Goal: Task Accomplishment & Management: Manage account settings

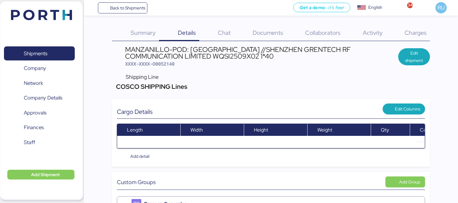
click at [49, 33] on div "Shipments 0 Company 0 Network 0 Company Details 0 Approvals 0 Finances 0 Staff …" at bounding box center [42, 102] width 84 height 200
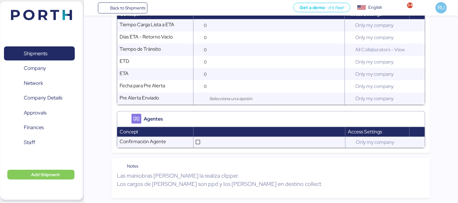
click at [62, 19] on img at bounding box center [41, 15] width 61 height 10
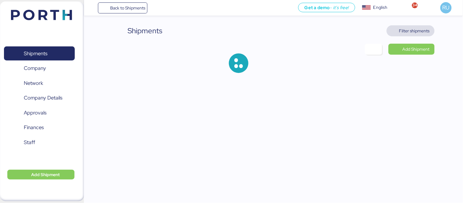
click at [406, 31] on span "Filter shipments" at bounding box center [414, 30] width 31 height 7
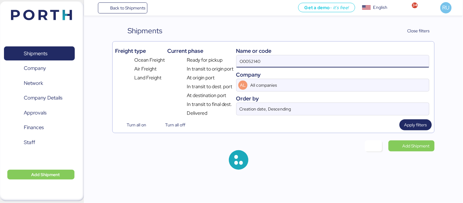
click at [343, 56] on input "O0052140" at bounding box center [333, 61] width 193 height 12
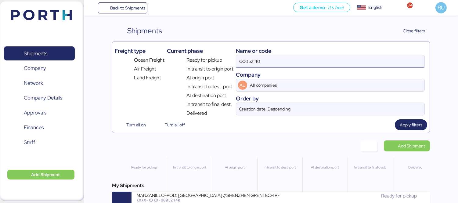
paste input "O0052117"
type input "O"
paste input "O0052117"
type input "O0052117"
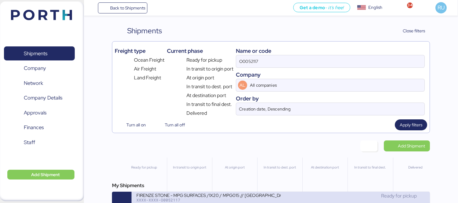
click at [233, 197] on div "FIRENZE STONE - MPG SURFACES /1X20 / MPG015 // [GEOGRAPHIC_DATA] - [GEOGRAPHIC_…" at bounding box center [208, 194] width 144 height 5
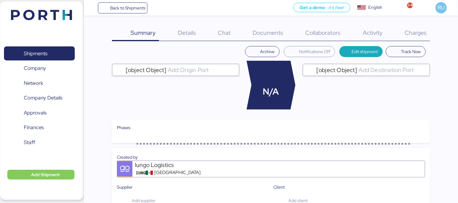
click at [274, 28] on div "Documents 0" at bounding box center [260, 33] width 52 height 16
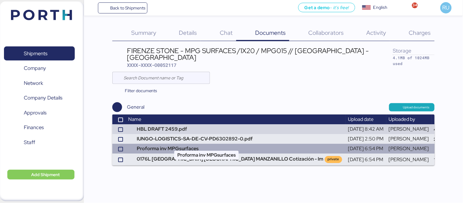
click at [219, 144] on td "Proforma inv MPGsurfaces" at bounding box center [236, 149] width 220 height 10
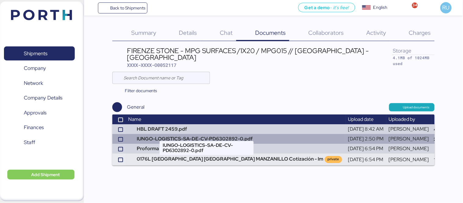
click at [176, 134] on td "IUNGO-LOGISTICS-SA-DE-CV-PD6302892-0.pdf" at bounding box center [236, 139] width 220 height 10
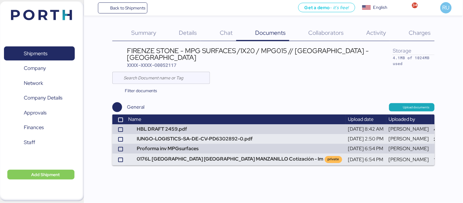
click at [46, 17] on img at bounding box center [41, 15] width 61 height 10
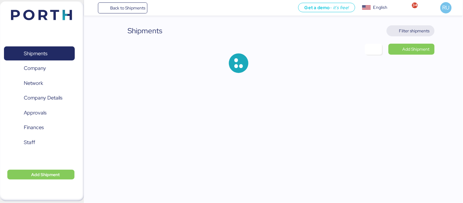
click at [413, 29] on span "Filter shipments" at bounding box center [414, 30] width 31 height 7
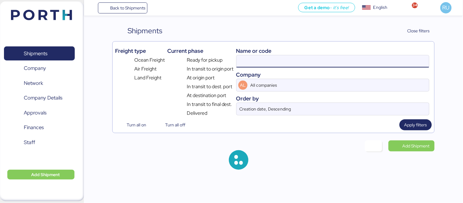
click at [306, 62] on input at bounding box center [333, 61] width 193 height 12
paste input "ZIMUSHH31858604"
type input "ZIMUSHH31858604"
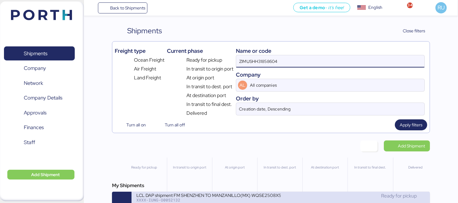
click at [253, 197] on div "LCL DAP shipment FM SHENZHEN TO MANZANILLO(MX) WQSE2508X50" at bounding box center [208, 194] width 144 height 5
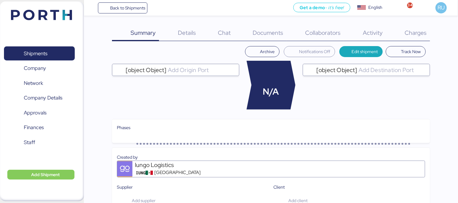
click at [403, 38] on div "Charges 0" at bounding box center [408, 33] width 44 height 16
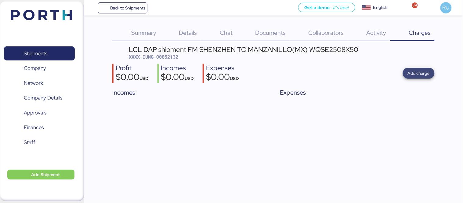
click at [428, 71] on span "Add charge" at bounding box center [419, 73] width 22 height 7
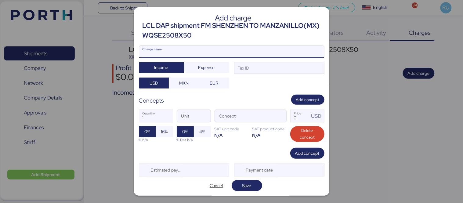
click at [240, 56] on input "Charge name" at bounding box center [231, 52] width 185 height 12
type input "Cargos locales"
click at [211, 65] on span "Expense" at bounding box center [206, 67] width 16 height 7
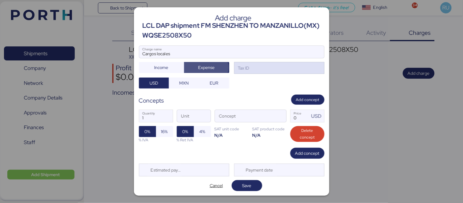
click at [251, 65] on div "Tax ID" at bounding box center [279, 68] width 90 height 12
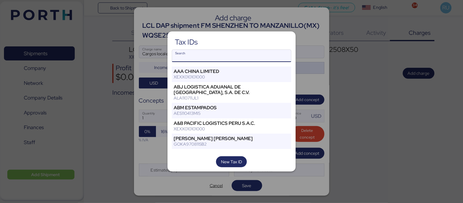
type input "X"
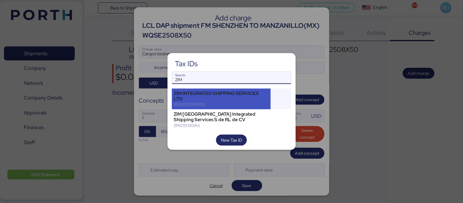
type input "ZIM"
click at [217, 105] on div "XEXX010101000" at bounding box center [221, 104] width 95 height 5
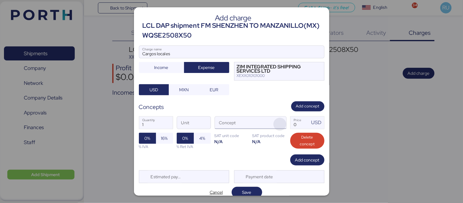
click at [273, 121] on span "button" at bounding box center [279, 124] width 13 height 13
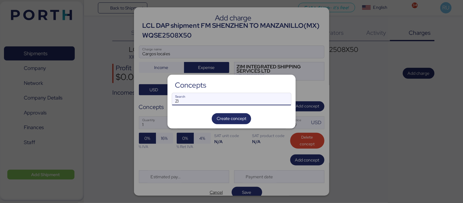
type input "Z"
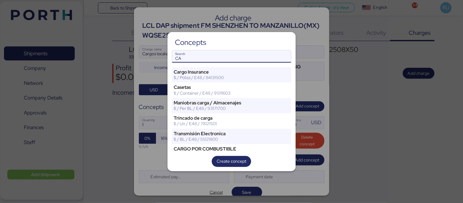
type input "C"
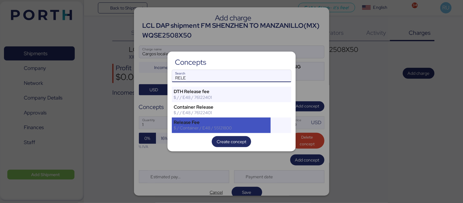
type input "RELE"
click at [218, 120] on div "Release Fee" at bounding box center [221, 122] width 95 height 5
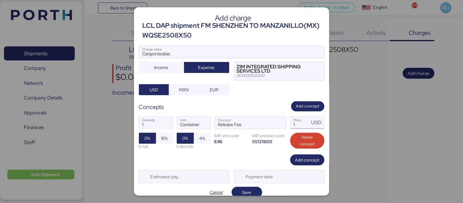
click at [295, 122] on input "1" at bounding box center [300, 123] width 19 height 12
type input "470"
click at [248, 190] on span "Save" at bounding box center [246, 192] width 9 height 7
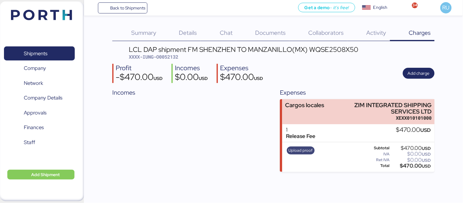
click at [304, 150] on span "Upload proof" at bounding box center [301, 150] width 24 height 7
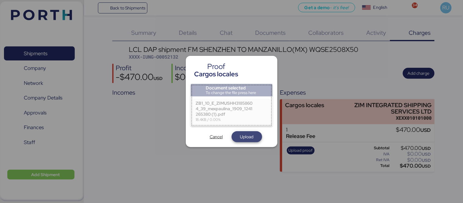
click at [249, 132] on span "Upload" at bounding box center [247, 136] width 31 height 11
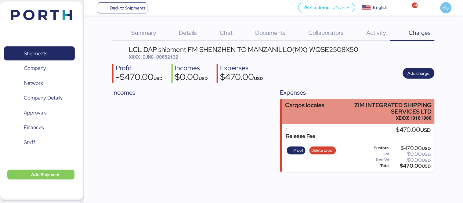
click at [335, 123] on div "Cargos locales ZIM INTEGRATED SHIPPING SERVICES LTD XEXX010101000" at bounding box center [358, 111] width 152 height 25
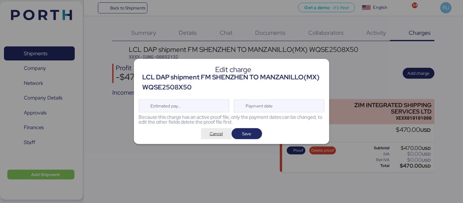
click at [218, 136] on span "Cancel" at bounding box center [216, 133] width 13 height 7
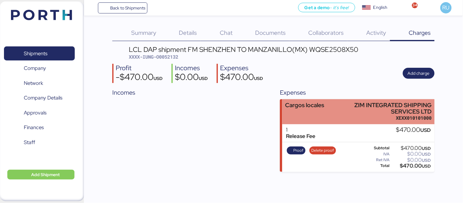
click at [422, 109] on div "ZIM INTEGRATED SHIPPING SERVICES LTD" at bounding box center [388, 108] width 88 height 13
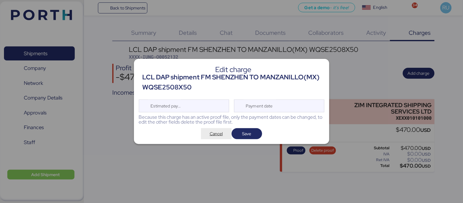
click at [222, 131] on span "Cancel" at bounding box center [216, 133] width 13 height 7
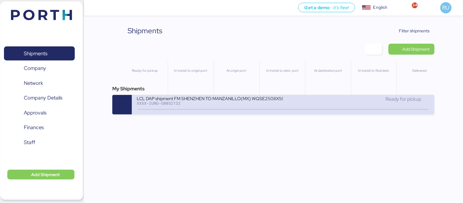
click at [275, 104] on div "XXXX-IUNG-O0052132" at bounding box center [210, 103] width 147 height 4
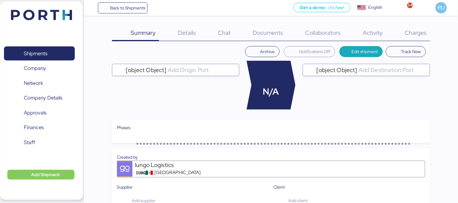
click at [409, 34] on span "Charges" at bounding box center [416, 33] width 22 height 8
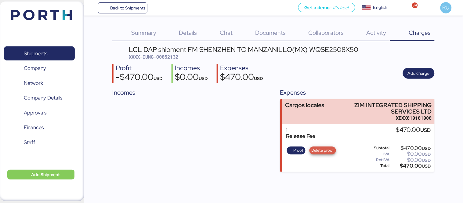
click at [321, 151] on span "Delete proof" at bounding box center [322, 150] width 23 height 7
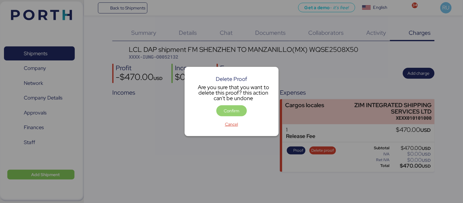
click at [230, 109] on span "Confirm" at bounding box center [232, 110] width 16 height 7
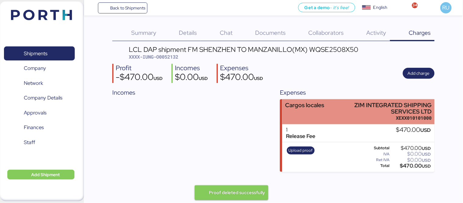
click at [328, 118] on div "Cargos locales ZIM INTEGRATED SHIPPING SERVICES LTD XEXX010101000" at bounding box center [358, 111] width 152 height 25
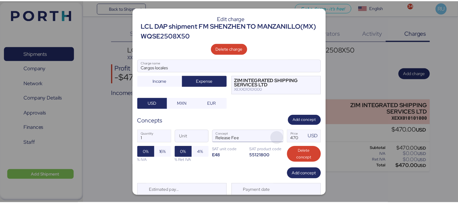
scroll to position [20, 0]
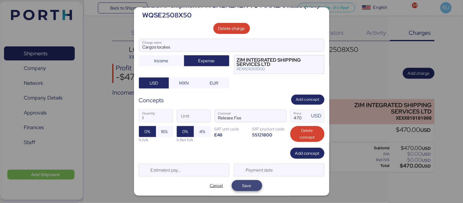
click at [245, 183] on span "Save" at bounding box center [246, 185] width 9 height 7
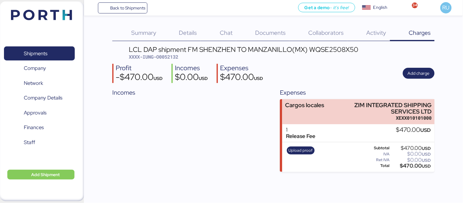
click at [54, 16] on img at bounding box center [41, 15] width 61 height 10
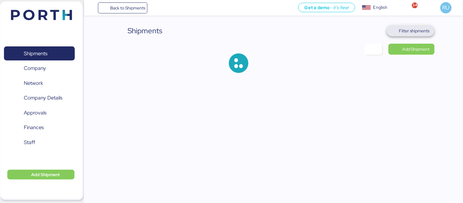
click at [415, 27] on span "Filter shipments" at bounding box center [411, 31] width 38 height 9
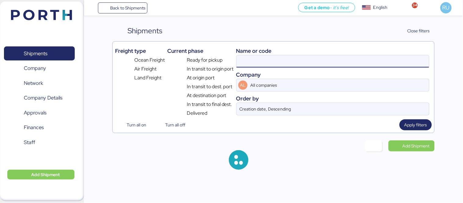
click at [331, 57] on input at bounding box center [333, 61] width 193 height 12
paste input "zimushh31813641"
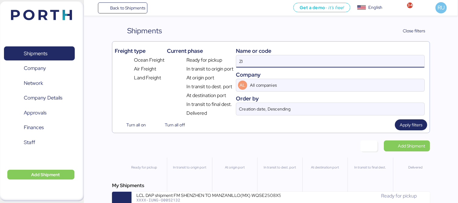
type input "Z"
paste input "zimushh31813641"
type input "zimushh31813641"
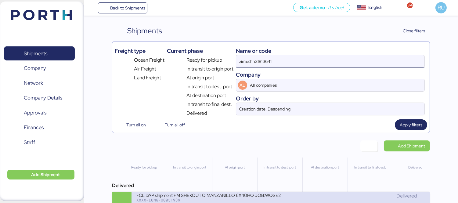
click at [301, 200] on div "Delivered" at bounding box center [353, 195] width 144 height 7
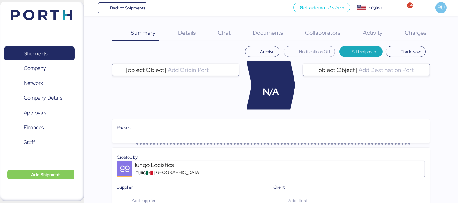
click at [411, 33] on span "Charges" at bounding box center [416, 33] width 22 height 8
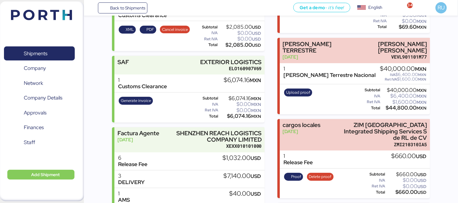
scroll to position [139, 0]
click at [291, 173] on span "Proof" at bounding box center [296, 176] width 10 height 7
click at [299, 173] on span "Proof" at bounding box center [296, 176] width 10 height 7
click at [26, 19] on img at bounding box center [41, 15] width 61 height 10
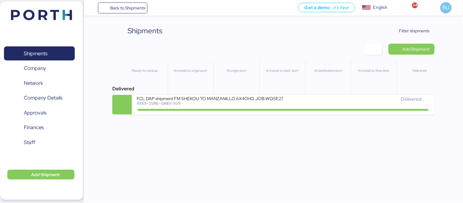
click at [374, 93] on div "In transit to final dest." at bounding box center [373, 83] width 45 height 44
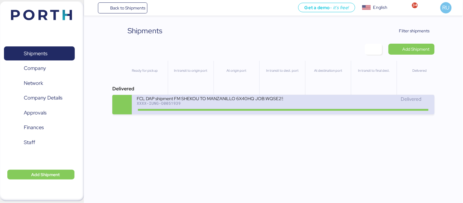
click at [379, 101] on div "Delivered" at bounding box center [356, 99] width 147 height 7
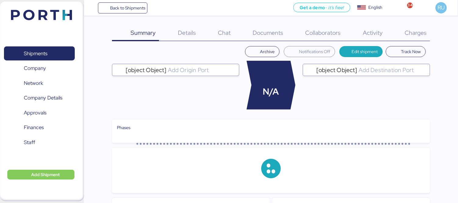
click at [411, 35] on span "Charges" at bounding box center [416, 33] width 22 height 8
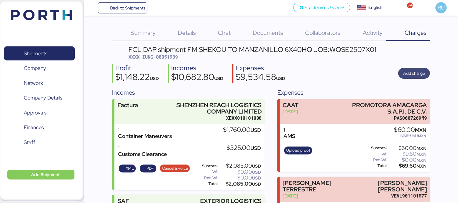
click at [411, 70] on span "Add charge" at bounding box center [414, 73] width 22 height 7
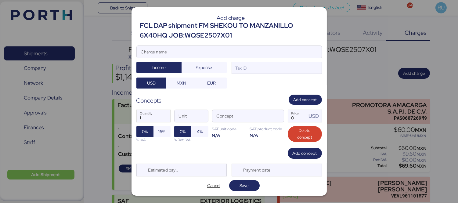
click at [355, 71] on div at bounding box center [229, 101] width 458 height 203
click at [202, 192] on div "Add charge FCL DAP shipment FM SHEKOU TO MANZANILLO 6X40HQ JOB:WQSE2507X01 Char…" at bounding box center [229, 101] width 195 height 188
click at [207, 190] on span "Cancel" at bounding box center [214, 185] width 21 height 9
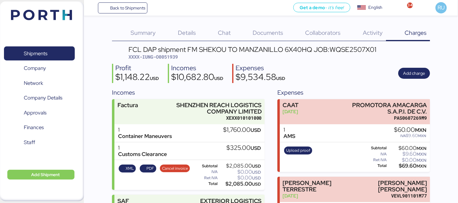
click at [62, 12] on img at bounding box center [41, 15] width 61 height 10
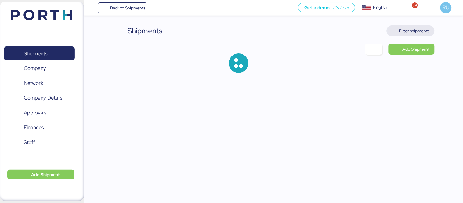
click at [421, 31] on span "Filter shipments" at bounding box center [414, 30] width 31 height 7
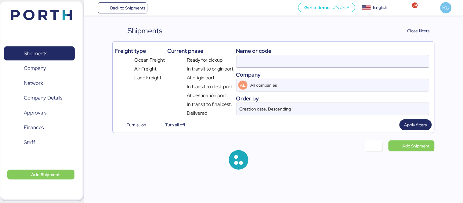
click at [313, 60] on input at bounding box center [333, 61] width 193 height 12
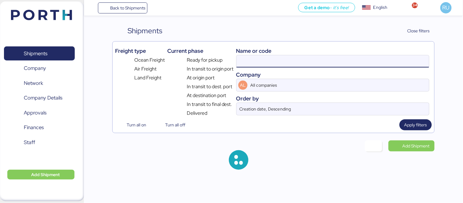
paste input "ZIMUSHH31858604"
type input "ZIMUSHH31858604"
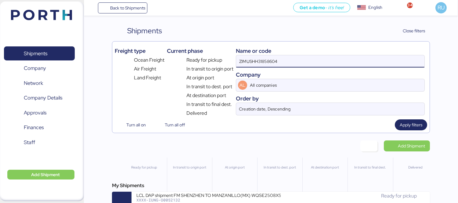
scroll to position [14, 0]
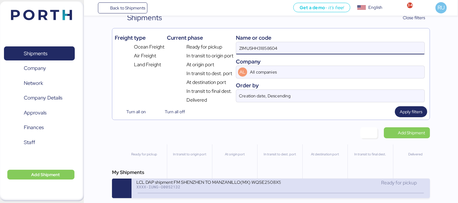
click at [309, 190] on div "Ready for pickup" at bounding box center [353, 185] width 144 height 13
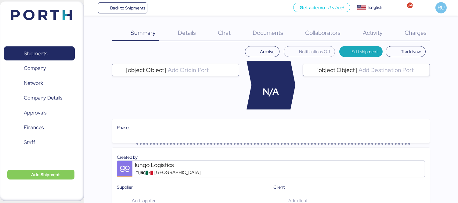
click at [412, 33] on span "Charges" at bounding box center [416, 33] width 22 height 8
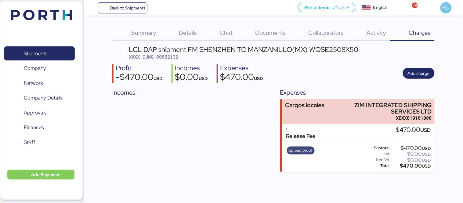
click at [298, 150] on span "Upload proof" at bounding box center [301, 150] width 24 height 7
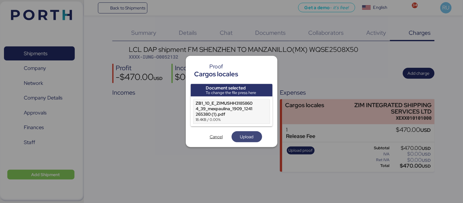
click at [247, 141] on span "Upload" at bounding box center [247, 136] width 21 height 9
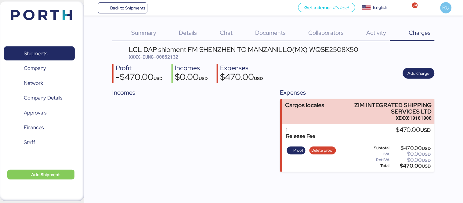
click at [166, 59] on span "XXXX-IUNG-O0052132" at bounding box center [153, 57] width 49 height 6
copy span "O0052132"
click at [46, 19] on img at bounding box center [41, 15] width 61 height 10
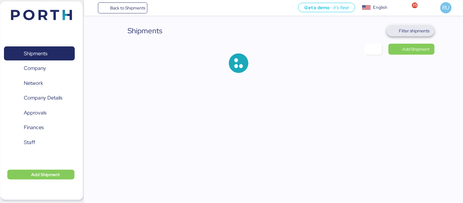
click at [415, 30] on span "Filter shipments" at bounding box center [414, 30] width 31 height 7
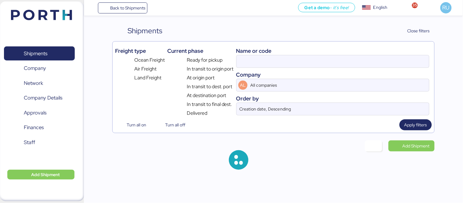
click at [313, 72] on div "Company" at bounding box center [332, 75] width 193 height 8
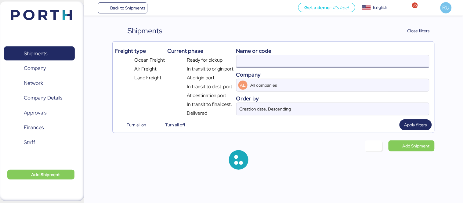
click at [300, 60] on input at bounding box center [333, 61] width 193 height 12
paste input "ADME255722"
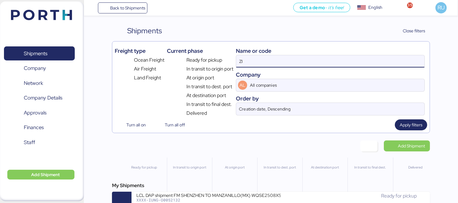
type input "Z"
paste input "ADME255722"
type input "ADME255722"
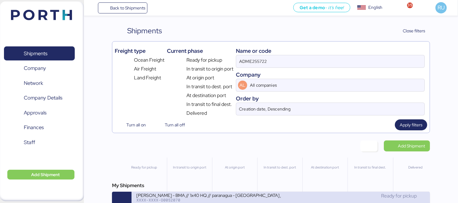
click at [248, 200] on div "XXXX-XXXX-O0052070" at bounding box center [208, 200] width 144 height 4
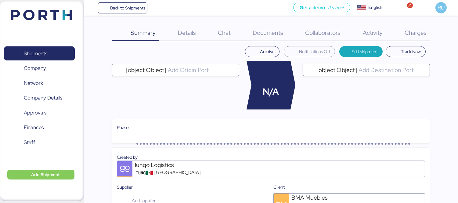
click at [265, 31] on span "Documents" at bounding box center [268, 33] width 31 height 8
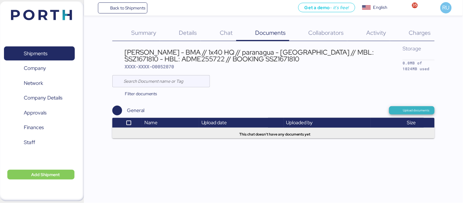
click at [423, 108] on span "Upload documents" at bounding box center [416, 110] width 27 height 5
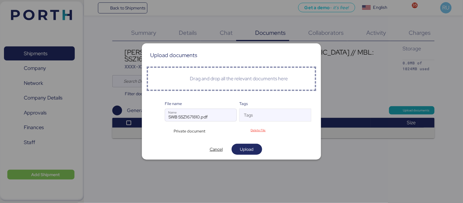
click at [169, 129] on div "Private document" at bounding box center [188, 131] width 47 height 6
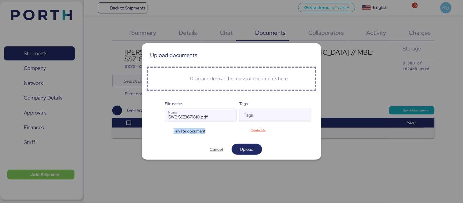
click at [167, 129] on div "Private document" at bounding box center [188, 131] width 47 height 6
click at [169, 132] on div "Private document" at bounding box center [188, 131] width 47 height 6
click at [213, 148] on span "Cancel" at bounding box center [216, 149] width 13 height 7
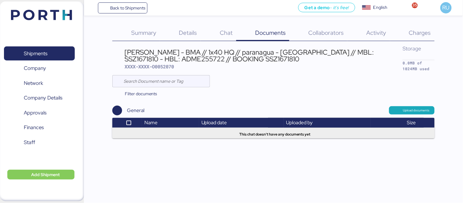
click at [157, 61] on div "BERTOLINI - BMA // 1x40 HQ // paranagua - Veracruz // MBL: SSZ1671810 - HBL: AD…" at bounding box center [264, 59] width 278 height 21
click at [159, 59] on div "BERTOLINI - BMA // 1x40 HQ // paranagua - Veracruz // MBL: SSZ1671810 - HBL: AD…" at bounding box center [264, 56] width 278 height 14
copy div "ADME255722"
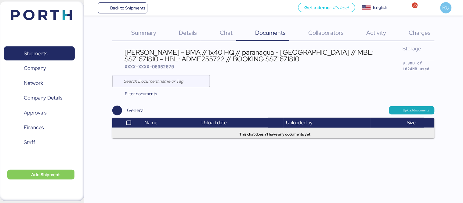
click at [267, 82] on div at bounding box center [273, 81] width 322 height 12
click at [56, 19] on img at bounding box center [41, 15] width 61 height 10
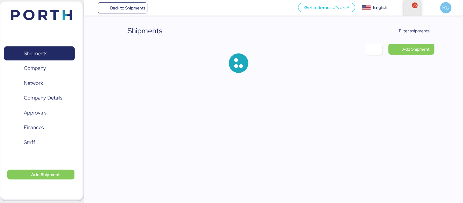
click at [412, 8] on span "button" at bounding box center [412, 8] width 10 height 16
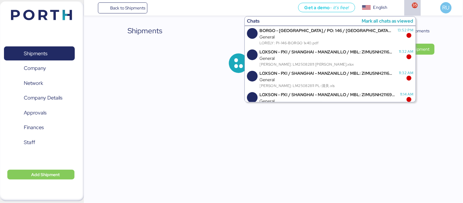
click at [405, 18] on div "Mark all chats as viewed" at bounding box center [388, 20] width 52 height 7
click at [414, 9] on span "button" at bounding box center [412, 8] width 10 height 16
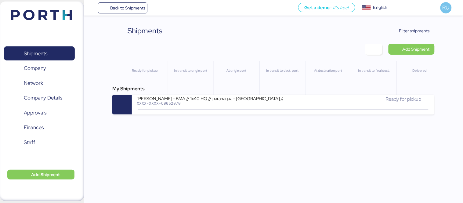
click at [57, 10] on img at bounding box center [41, 15] width 61 height 10
